Goal: Task Accomplishment & Management: Complete application form

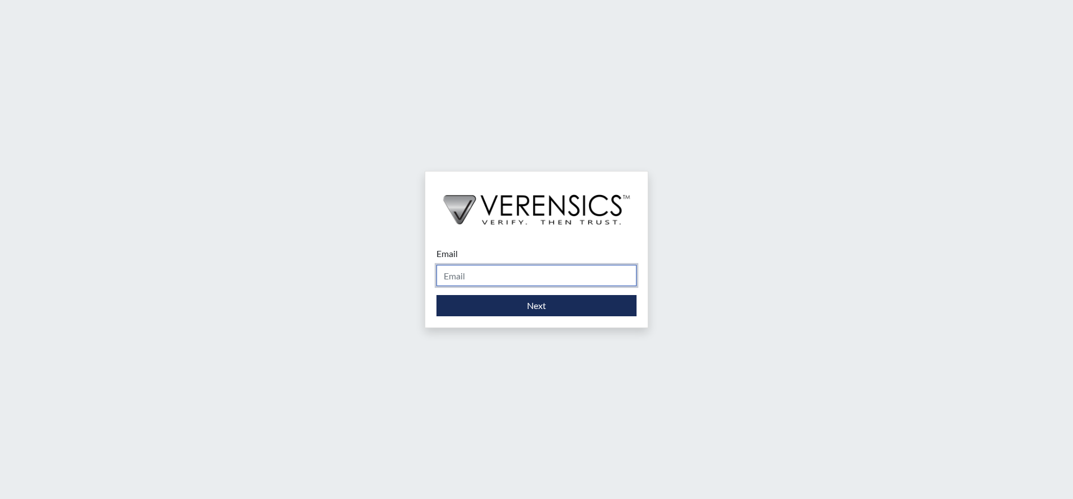
click at [518, 277] on input "Email" at bounding box center [536, 275] width 200 height 21
type input "[PERSON_NAME][EMAIL_ADDRESS][DOMAIN_NAME]"
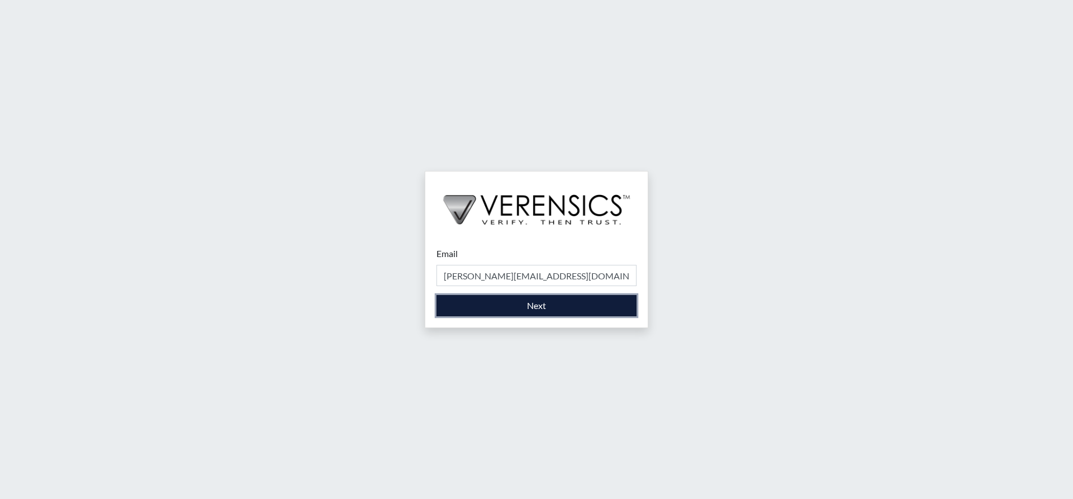
click at [524, 307] on button "Next" at bounding box center [536, 305] width 200 height 21
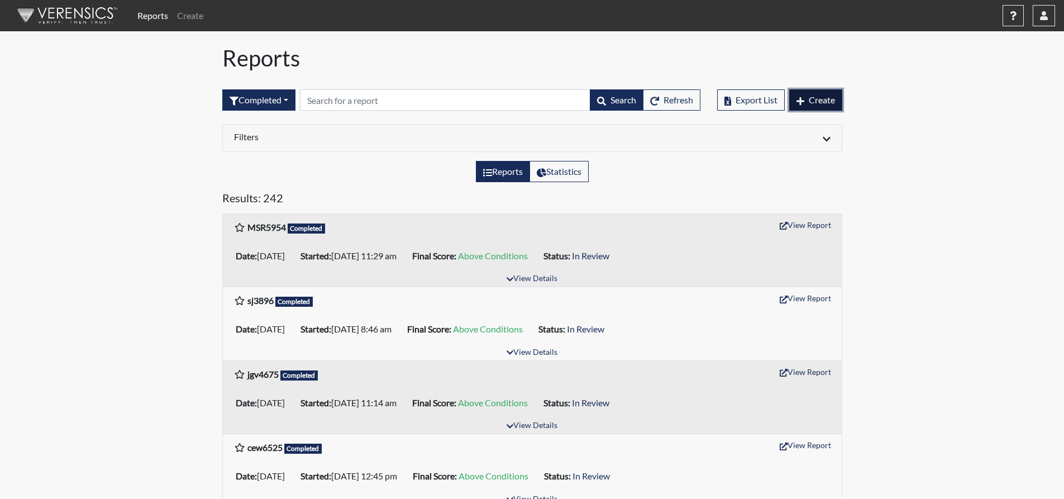
click at [824, 104] on span "Create" at bounding box center [822, 99] width 26 height 11
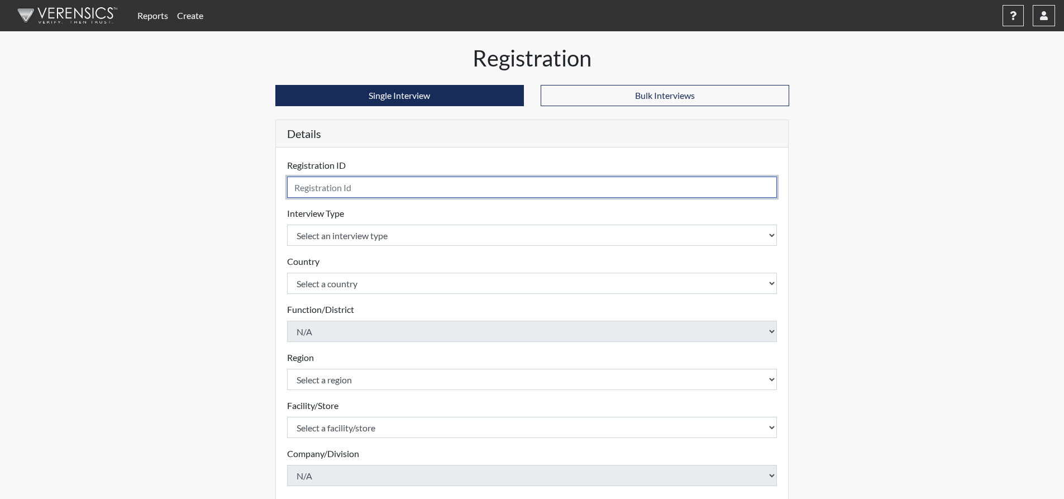
click at [380, 188] on input "text" at bounding box center [532, 187] width 491 height 21
type input "clb4084"
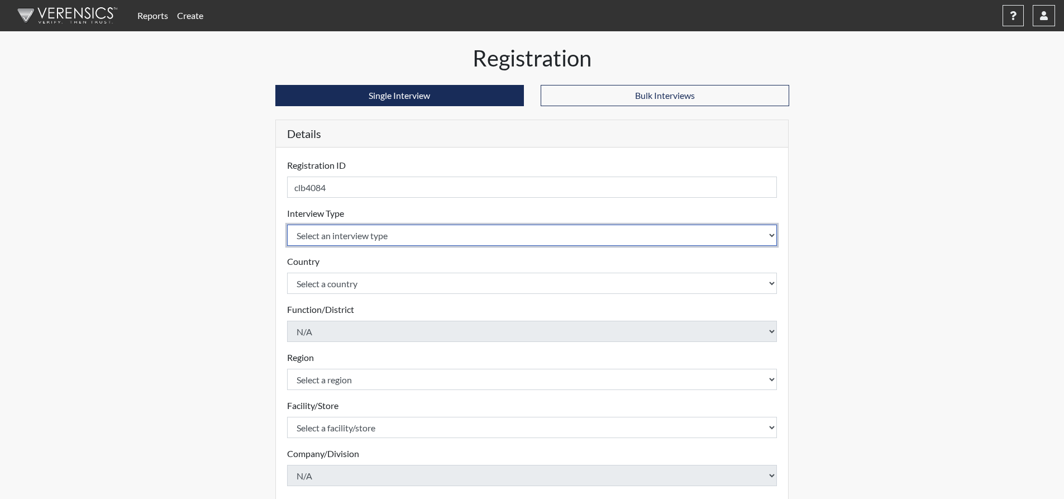
click at [420, 229] on select "Select an interview type Corrections Pre-Employment" at bounding box center [532, 235] width 491 height 21
select select "ff733e93-e1bf-11ea-9c9f-0eff0cf7eb8f"
click at [287, 225] on select "Select an interview type Corrections Pre-Employment" at bounding box center [532, 235] width 491 height 21
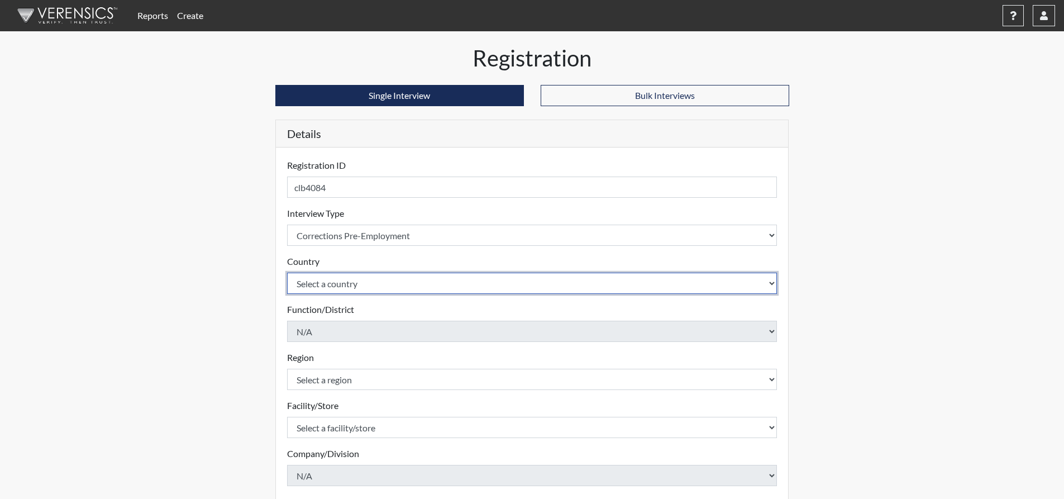
click at [421, 287] on select "Select a country [GEOGRAPHIC_DATA] [GEOGRAPHIC_DATA]" at bounding box center [532, 283] width 491 height 21
select select "united-states-of-[GEOGRAPHIC_DATA]"
click at [287, 273] on select "Select a country [GEOGRAPHIC_DATA] [GEOGRAPHIC_DATA]" at bounding box center [532, 283] width 491 height 21
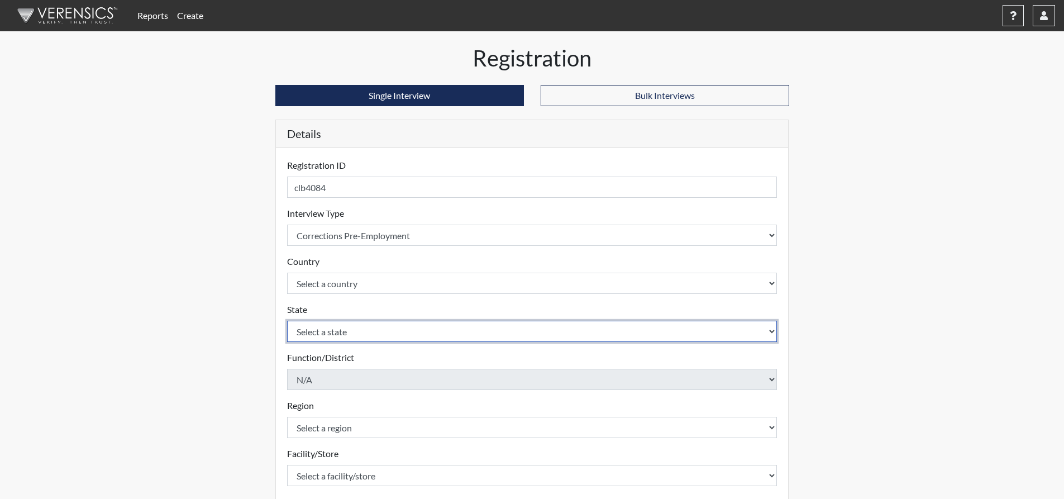
click at [410, 331] on select "Select a state [US_STATE] [US_STATE] [US_STATE] [US_STATE] [US_STATE] [US_STATE…" at bounding box center [532, 331] width 491 height 21
select select "GA"
click at [287, 321] on select "Select a state [US_STATE] [US_STATE] [US_STATE] [US_STATE] [US_STATE] [US_STATE…" at bounding box center [532, 331] width 491 height 21
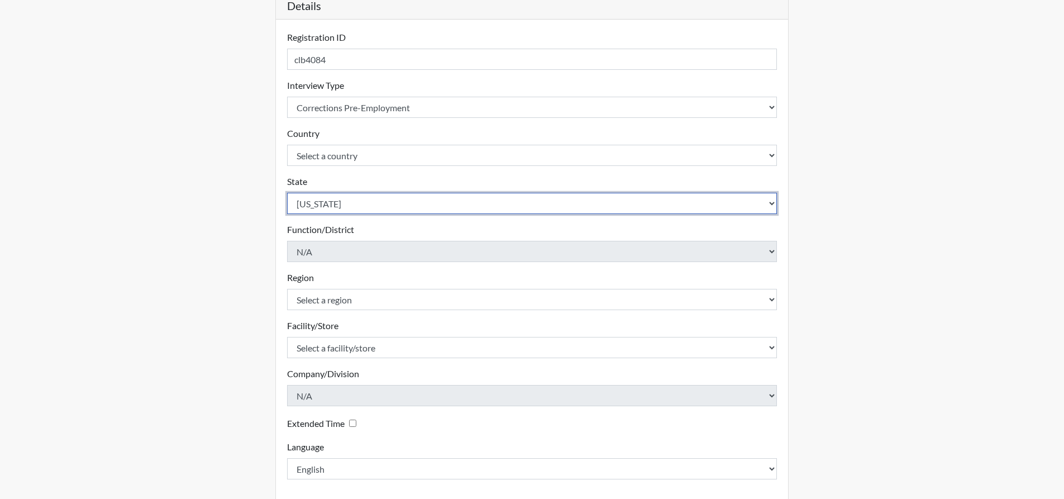
scroll to position [168, 0]
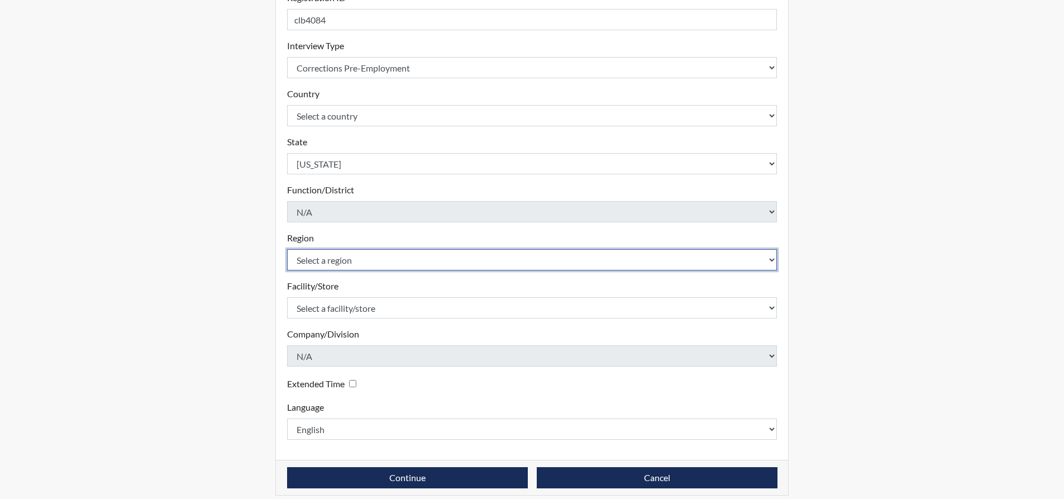
click at [411, 264] on select "Select a region [GEOGRAPHIC_DATA]" at bounding box center [532, 259] width 491 height 21
select select "743fb50d-a618-40f0-9631-f2ad6878b8a9"
click at [287, 249] on select "Select a region [GEOGRAPHIC_DATA]" at bounding box center [532, 259] width 491 height 21
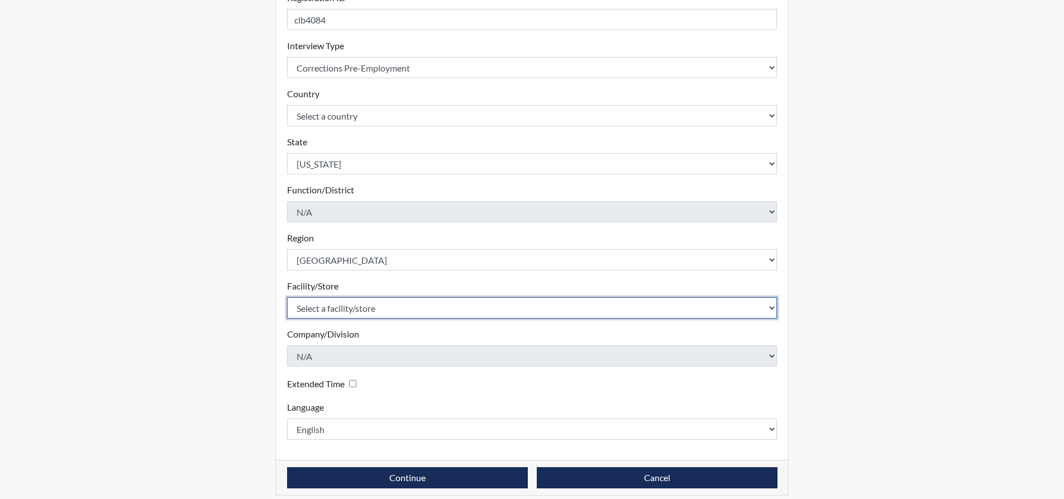
click at [401, 304] on select "Select a facility/store [PERSON_NAME]" at bounding box center [532, 307] width 491 height 21
select select "8e910059-186f-4f58-84aa-e2c3cd0b85af"
click at [287, 297] on select "Select a facility/store [PERSON_NAME]" at bounding box center [532, 307] width 491 height 21
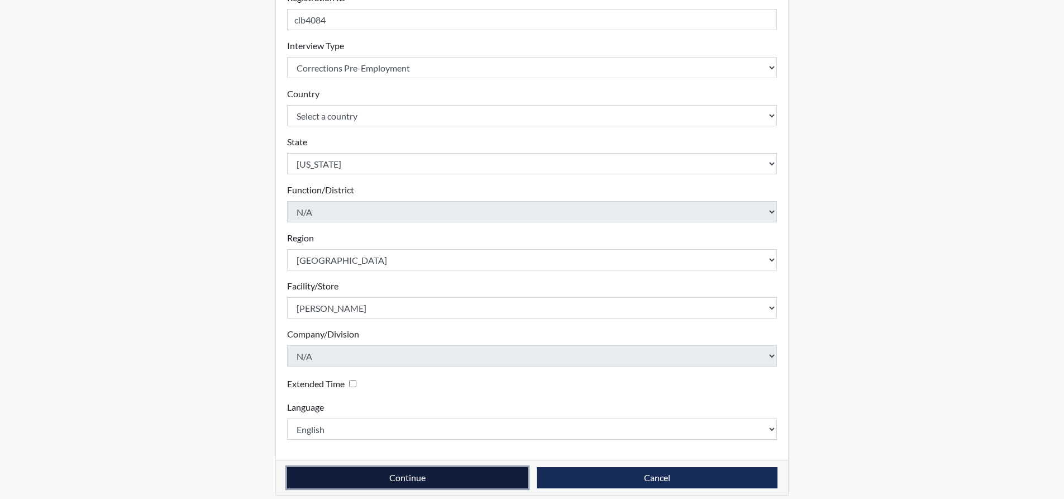
click at [405, 473] on button "Continue" at bounding box center [407, 477] width 241 height 21
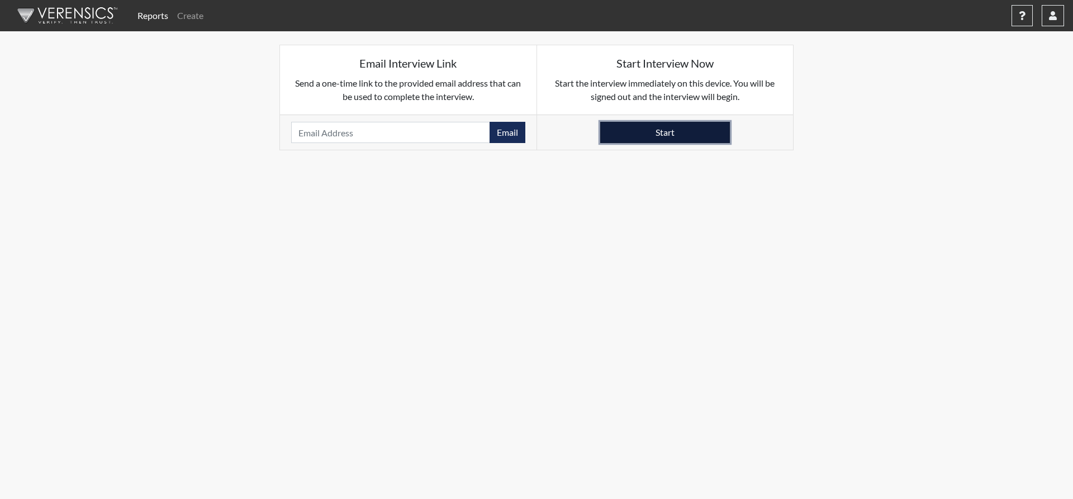
click at [683, 133] on button "Start" at bounding box center [665, 132] width 130 height 21
